Goal: Task Accomplishment & Management: Use online tool/utility

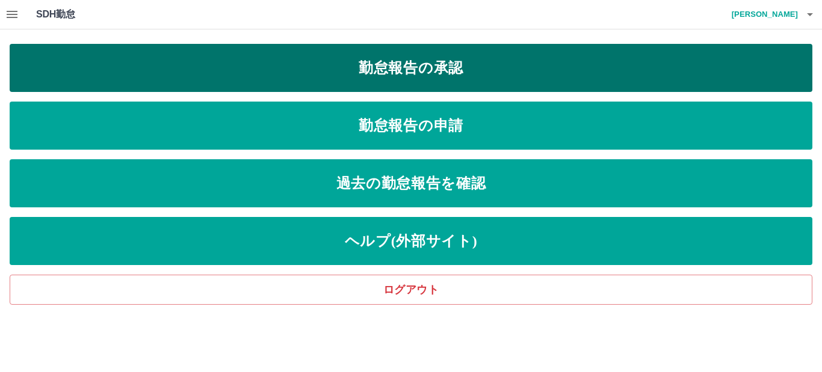
click at [381, 72] on link "勤怠報告の承認" at bounding box center [411, 68] width 802 height 48
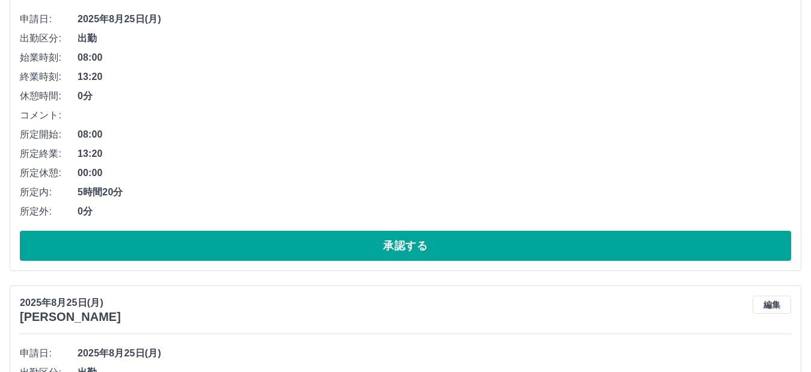
scroll to position [241, 0]
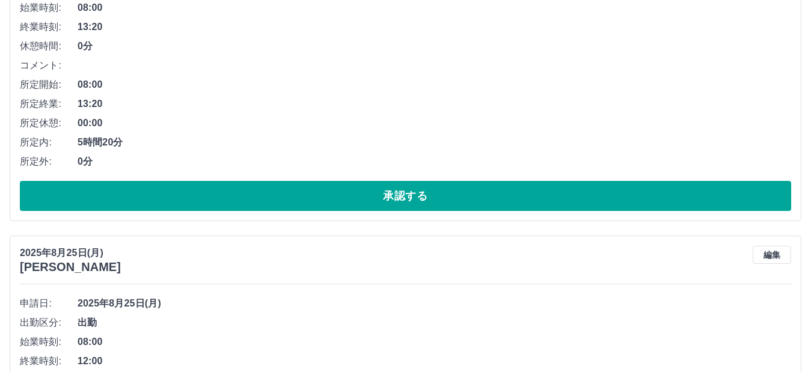
click at [100, 66] on li "コメント:" at bounding box center [406, 65] width 772 height 19
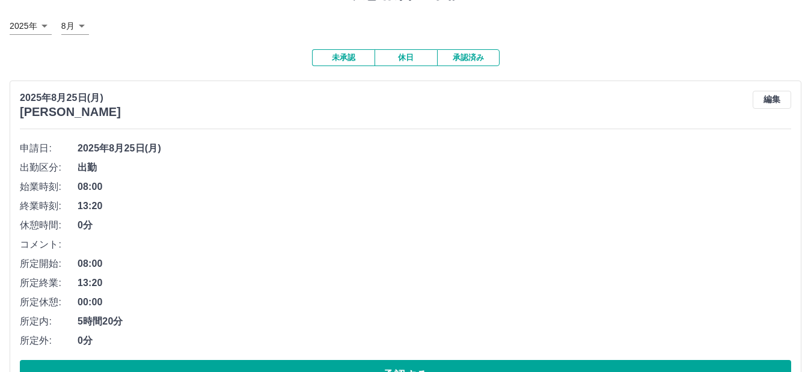
scroll to position [60, 0]
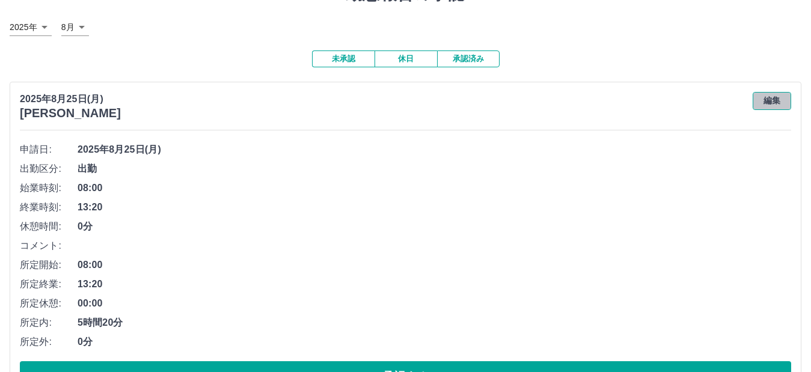
click at [773, 104] on button "編集" at bounding box center [772, 101] width 38 height 18
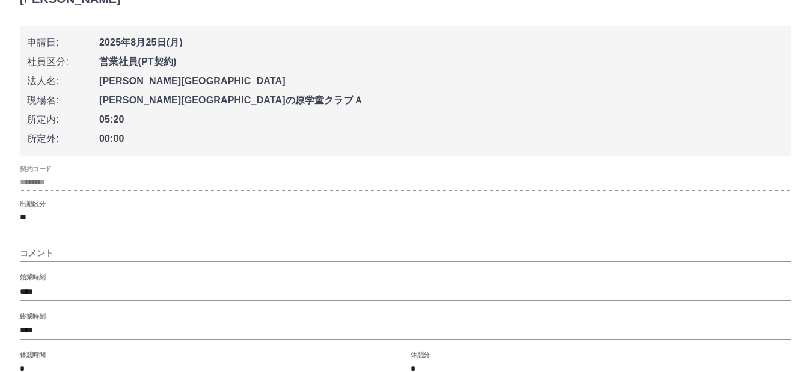
scroll to position [180, 0]
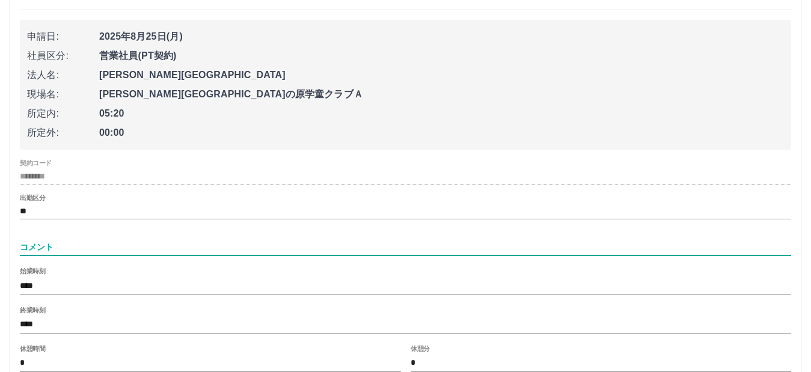
click at [56, 241] on input "コメント" at bounding box center [406, 247] width 772 height 17
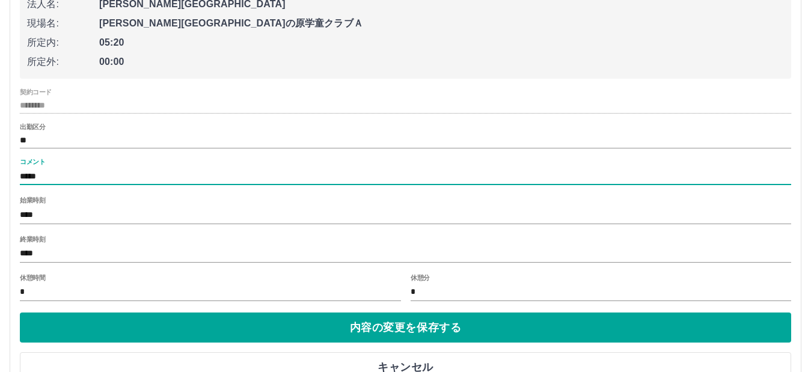
scroll to position [301, 0]
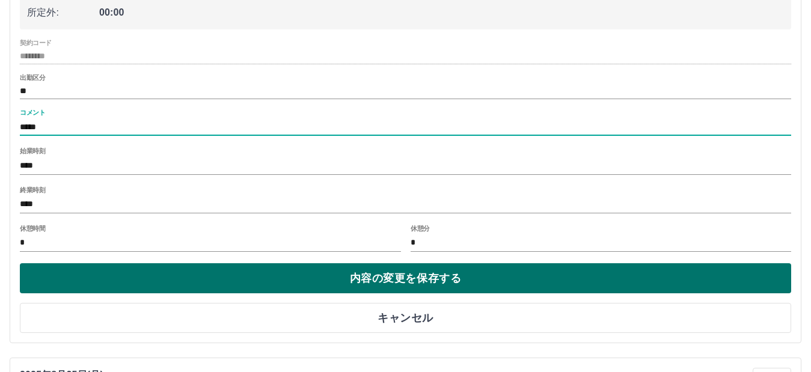
type input "*****"
click at [212, 279] on button "内容の変更を保存する" at bounding box center [406, 278] width 772 height 30
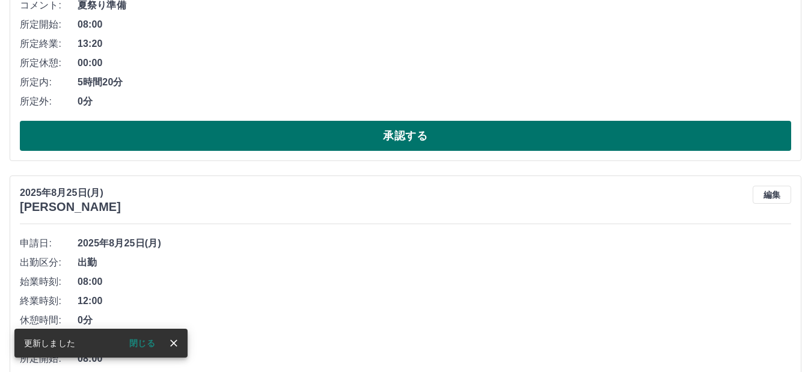
click at [333, 137] on button "承認する" at bounding box center [406, 136] width 772 height 30
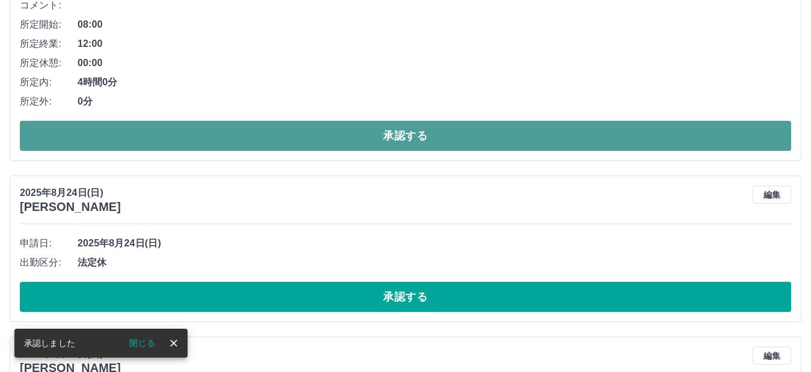
click at [325, 130] on button "承認する" at bounding box center [406, 136] width 772 height 30
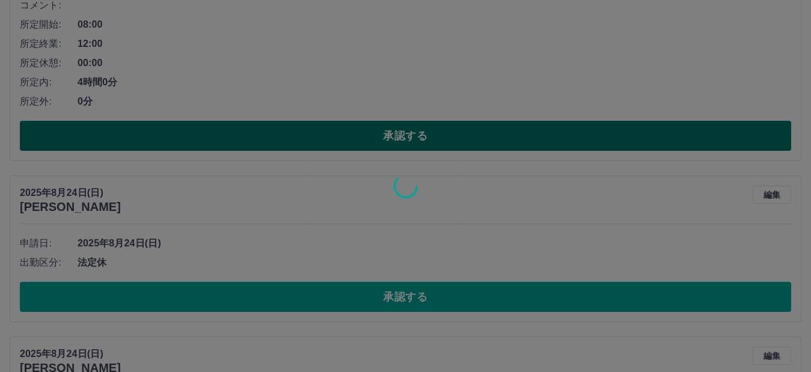
scroll to position [0, 0]
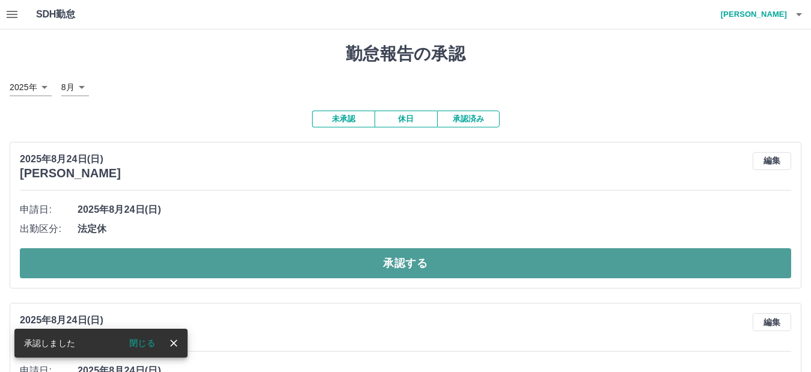
click at [327, 262] on button "承認する" at bounding box center [406, 263] width 772 height 30
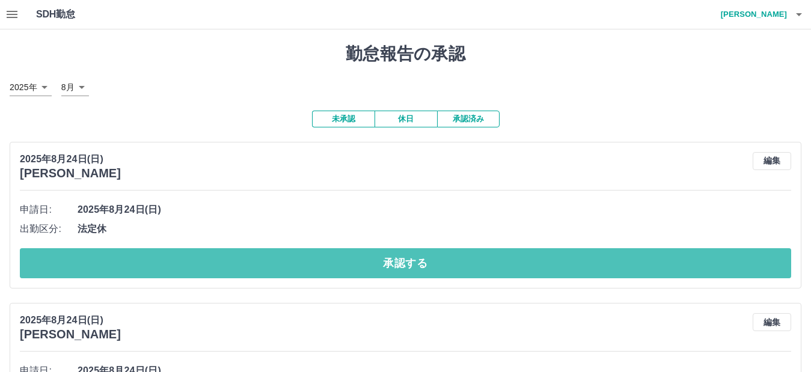
click at [322, 257] on button "承認する" at bounding box center [406, 263] width 772 height 30
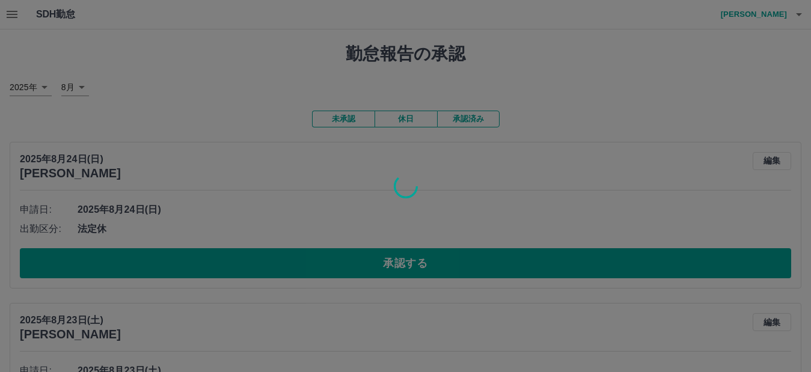
click at [322, 257] on div at bounding box center [405, 186] width 811 height 372
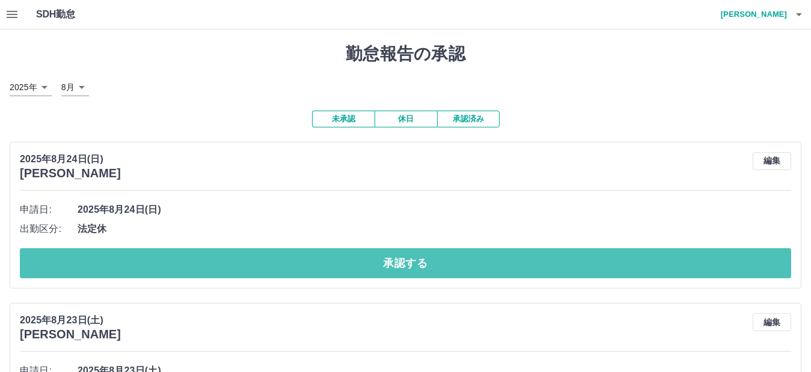
click at [322, 257] on button "承認する" at bounding box center [406, 263] width 772 height 30
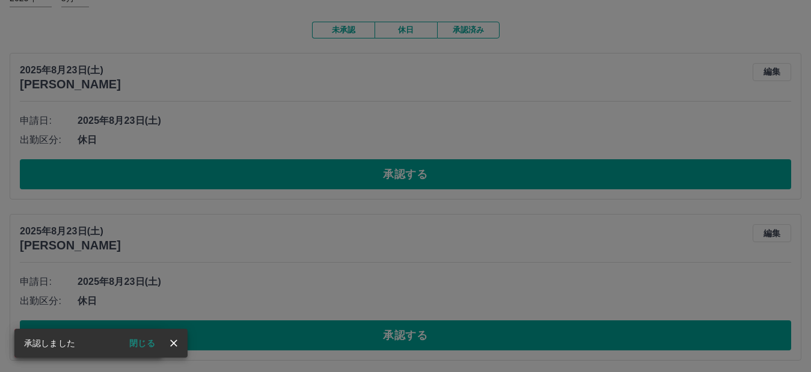
scroll to position [120, 0]
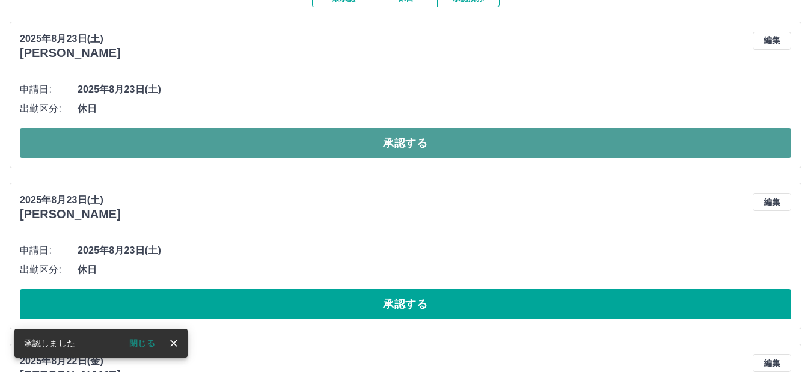
click at [336, 152] on button "承認する" at bounding box center [406, 143] width 772 height 30
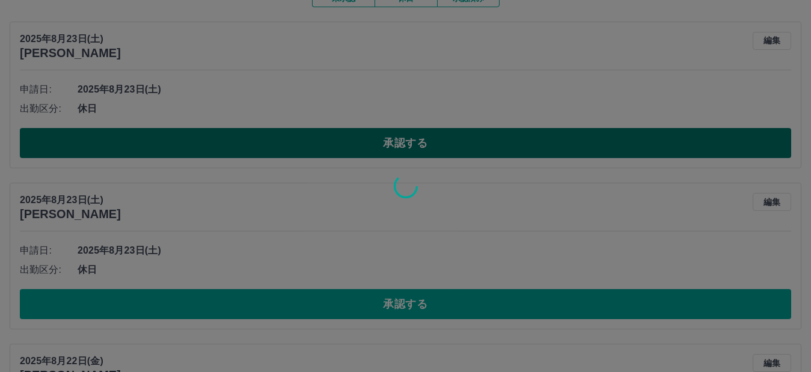
scroll to position [93, 0]
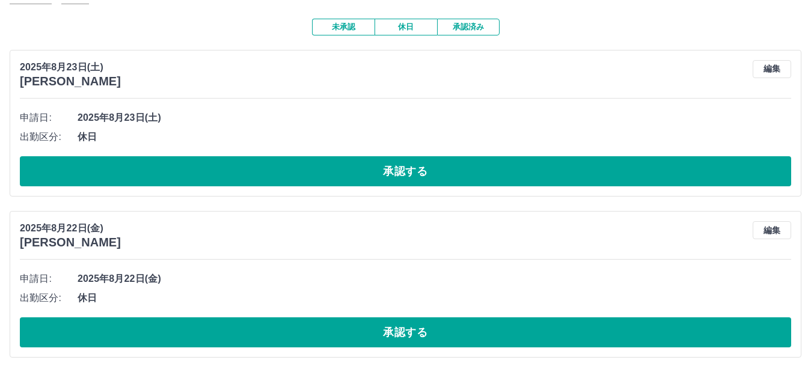
click at [336, 152] on div "申請日: 2025年8月23日(土) 出勤区分: 休日 承認する" at bounding box center [406, 147] width 772 height 78
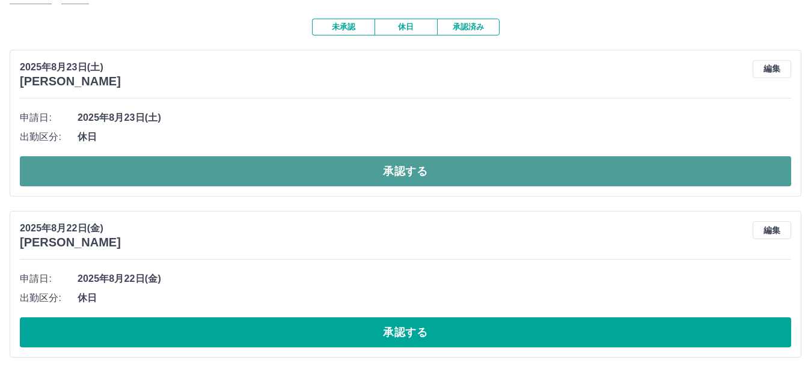
click at [343, 172] on button "承認する" at bounding box center [406, 171] width 772 height 30
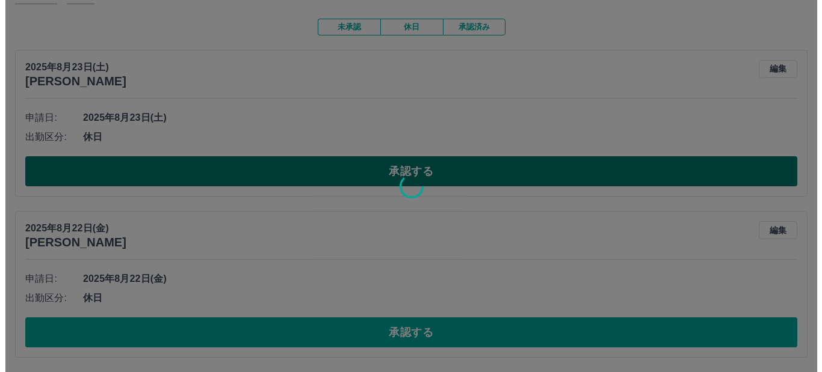
scroll to position [0, 0]
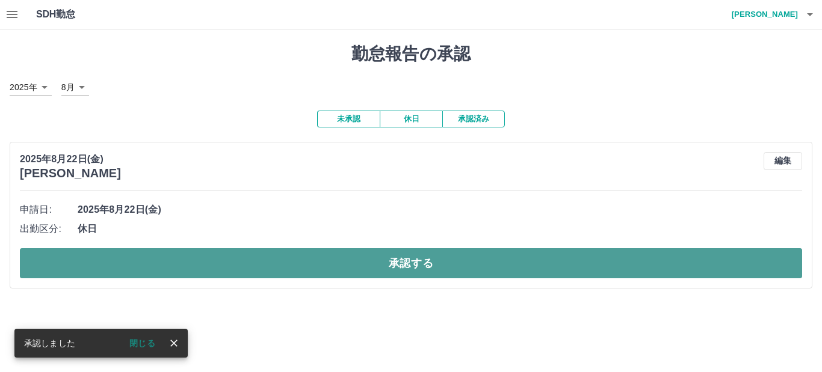
click at [367, 263] on button "承認する" at bounding box center [411, 263] width 782 height 30
